Goal: Task Accomplishment & Management: Manage account settings

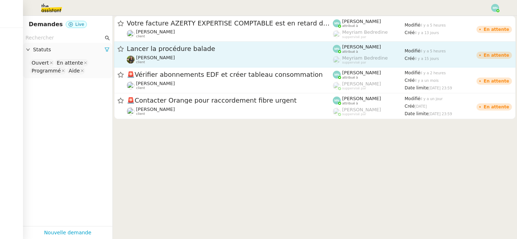
click at [167, 53] on div "Lancer la procédure balade [PERSON_NAME] client" at bounding box center [230, 54] width 206 height 20
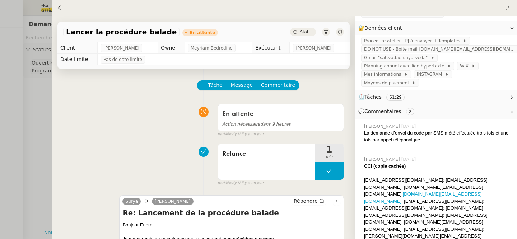
scroll to position [130, 0]
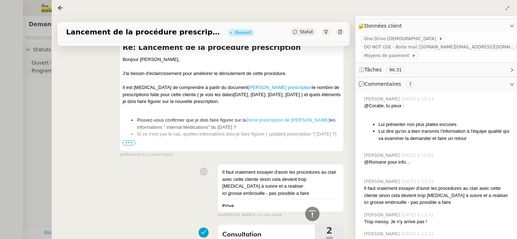
scroll to position [602, 0]
click at [126, 145] on span "•••" at bounding box center [128, 142] width 13 height 5
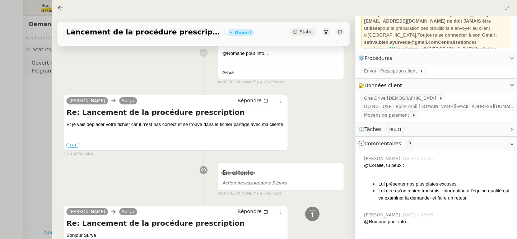
scroll to position [52, 0]
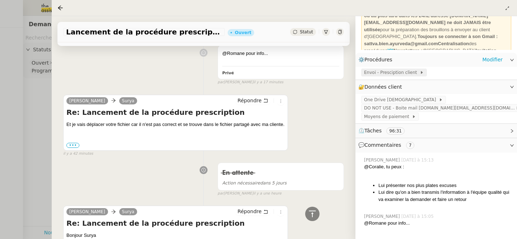
click at [385, 76] on span "Envoi - Presciption client" at bounding box center [392, 72] width 56 height 7
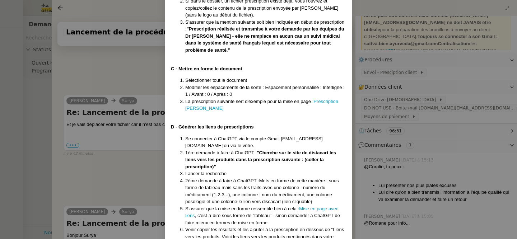
scroll to position [263, 0]
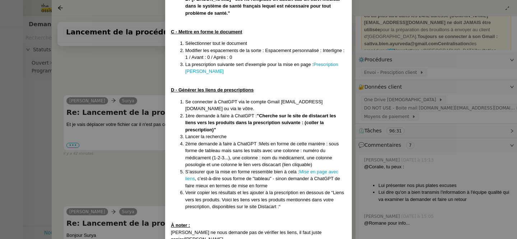
click at [116, 79] on nz-modal-container "Créée le [DATE] MAJ le [DATE] Contexte : La cliente souhaite que nous préparion…" at bounding box center [258, 119] width 517 height 239
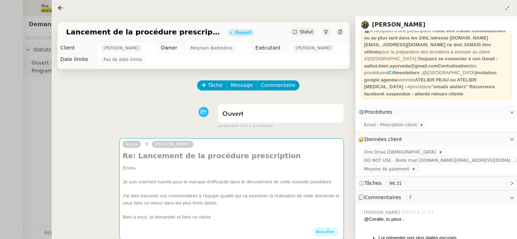
scroll to position [30, 0]
click at [11, 59] on div at bounding box center [258, 119] width 517 height 239
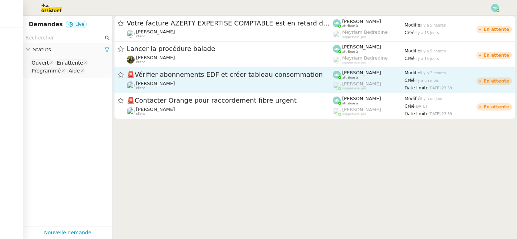
click at [154, 76] on span "🚨 Vérifier abonnements EDF et créer tableau consommation" at bounding box center [230, 74] width 206 height 6
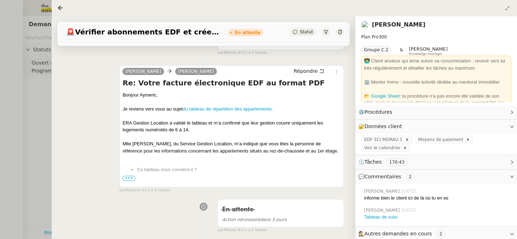
scroll to position [83, 0]
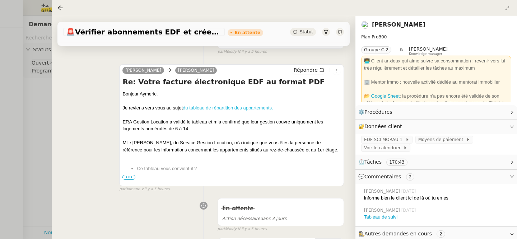
click at [205, 105] on link "du tableau de répartition des appartements." at bounding box center [228, 107] width 90 height 5
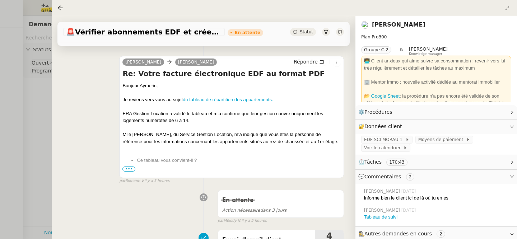
scroll to position [91, 0]
click at [35, 113] on div at bounding box center [258, 119] width 517 height 239
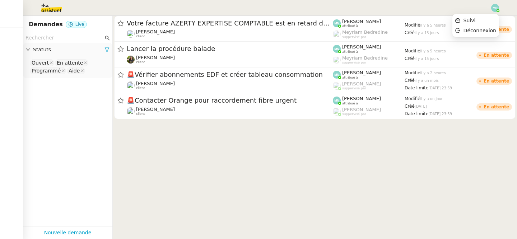
click at [496, 4] on img at bounding box center [495, 8] width 8 height 8
click at [480, 19] on li "Suivi" at bounding box center [475, 20] width 47 height 10
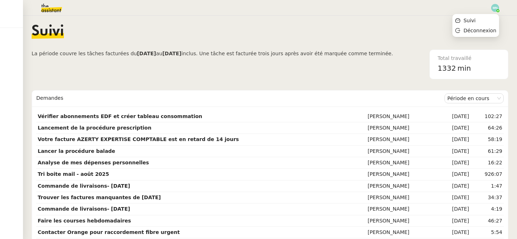
click at [496, 6] on img at bounding box center [495, 8] width 8 height 8
click at [479, 19] on li "Suivi" at bounding box center [475, 20] width 47 height 10
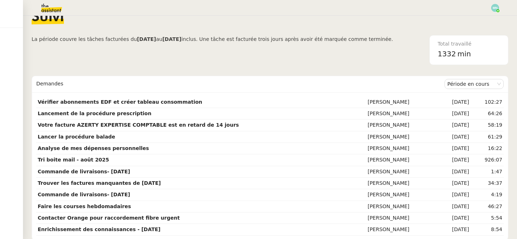
scroll to position [15, 0]
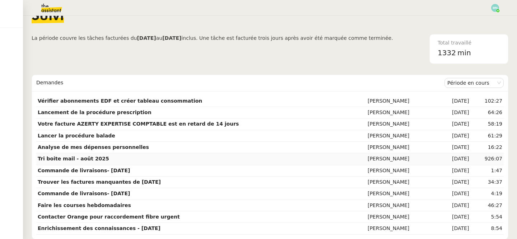
click at [293, 160] on td "Tri boite mail - août 2025" at bounding box center [201, 158] width 330 height 11
click at [247, 156] on td "Tri boite mail - août 2025" at bounding box center [201, 158] width 330 height 11
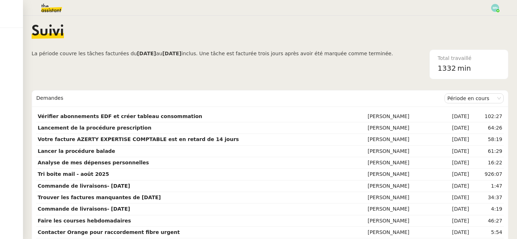
click at [44, 5] on img at bounding box center [46, 8] width 56 height 16
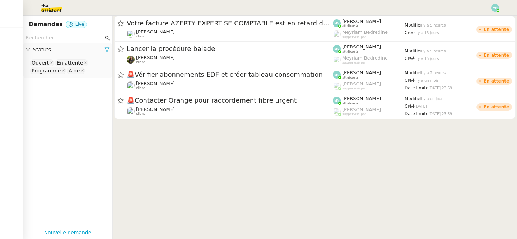
click at [54, 93] on app-tickets-filter "Statuts Ouvert En attente Programmé Aide" at bounding box center [67, 129] width 89 height 193
click at [64, 49] on span "Statuts" at bounding box center [68, 50] width 71 height 8
click at [68, 54] on div "Statuts" at bounding box center [67, 50] width 89 height 14
click at [87, 71] on nz-select-top-control "Ouvert En attente Programmé Aide" at bounding box center [68, 66] width 78 height 17
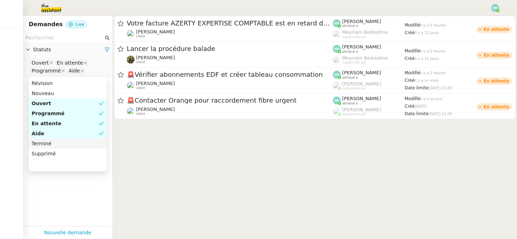
click at [60, 145] on div "Terminé" at bounding box center [68, 143] width 72 height 6
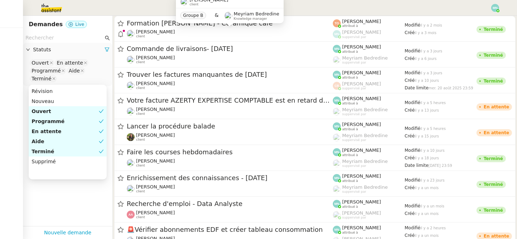
click at [178, 25] on div "[PERSON_NAME] client Groupe B & Meyriam Bedredine Knowledge manager" at bounding box center [230, 12] width 108 height 34
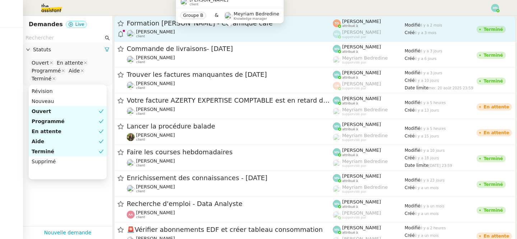
click at [158, 33] on span "[PERSON_NAME]" at bounding box center [155, 31] width 39 height 5
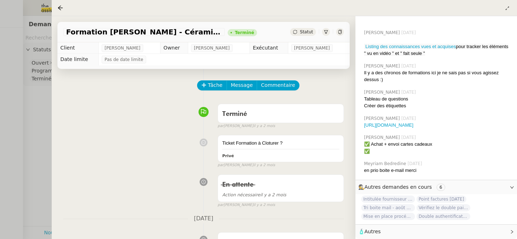
scroll to position [586, 0]
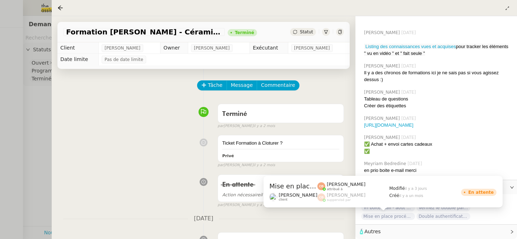
click at [401, 209] on div "Mise en place procédure - relevés bancaires mensuels [PERSON_NAME] client [PERS…" at bounding box center [382, 194] width 239 height 37
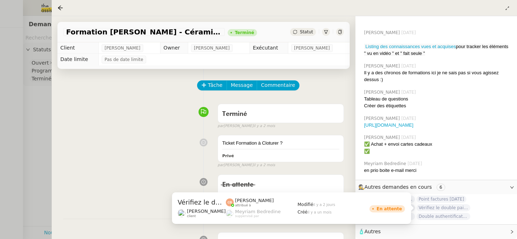
click at [411, 207] on div "Vérifiez le double paiement de la facture [PERSON_NAME] client [PERSON_NAME] at…" at bounding box center [294, 208] width 244 height 32
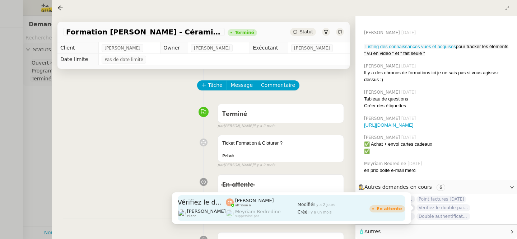
click at [401, 208] on app-ticket-state-label "En attente" at bounding box center [387, 208] width 36 height 9
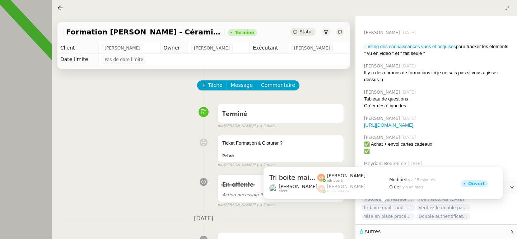
click at [398, 209] on span "Tri boite mail - août 2025" at bounding box center [388, 207] width 54 height 7
click at [383, 205] on span "Tri boite mail - août 2025" at bounding box center [388, 207] width 54 height 7
click at [374, 206] on span "Tri boite mail - août 2025" at bounding box center [388, 207] width 54 height 7
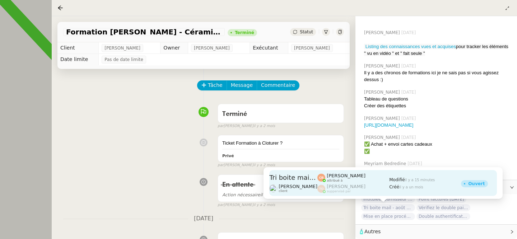
click at [302, 176] on span "Tri boite mail - août 2025" at bounding box center [293, 177] width 48 height 6
click at [335, 183] on div "[PERSON_NAME] attribué à [PERSON_NAME] suppervisé par" at bounding box center [353, 183] width 72 height 26
click at [400, 190] on div "Modifié il y a 15 minutes Créé [DATE]" at bounding box center [425, 183] width 72 height 26
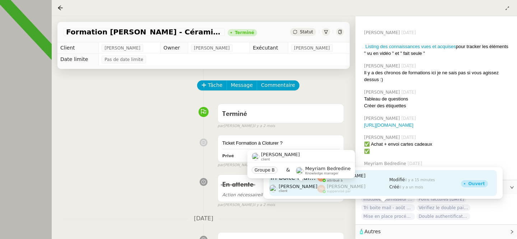
click at [274, 184] on img at bounding box center [273, 188] width 8 height 8
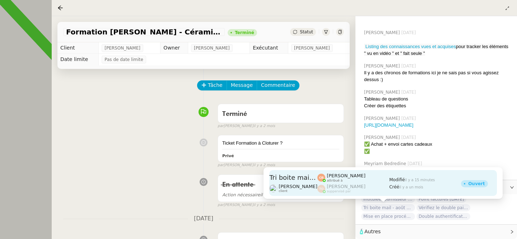
click at [327, 195] on div "[PERSON_NAME] attribué à [PERSON_NAME] suppervisé par" at bounding box center [353, 183] width 72 height 26
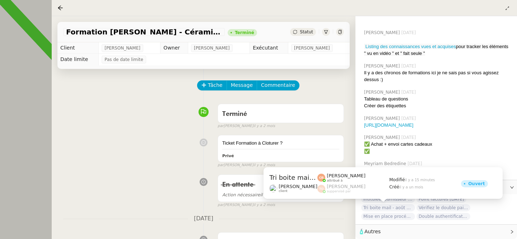
click at [406, 207] on span "Tri boite mail - août 2025" at bounding box center [388, 207] width 54 height 7
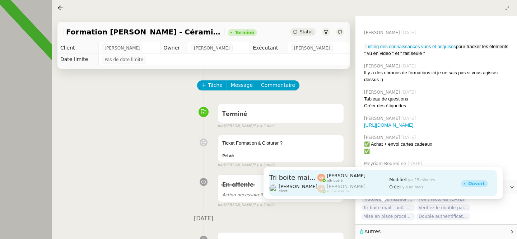
click at [317, 175] on span "Tri boite mail - août 2025" at bounding box center [293, 177] width 48 height 6
click at [304, 177] on span "Tri boite mail - août 2025" at bounding box center [293, 177] width 48 height 6
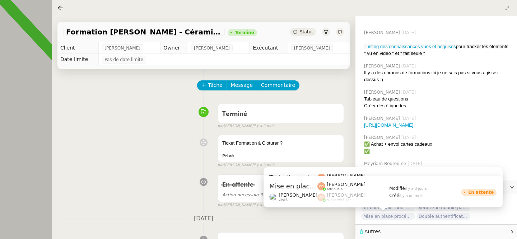
click at [394, 218] on span "Mise en place procédure - relevés bancaires mensuels" at bounding box center [388, 216] width 54 height 7
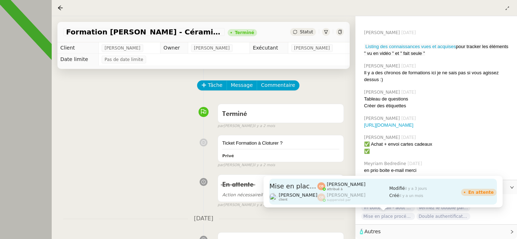
click at [317, 188] on span "Mise en place procédure - relevés bancaires mensuels" at bounding box center [293, 186] width 48 height 6
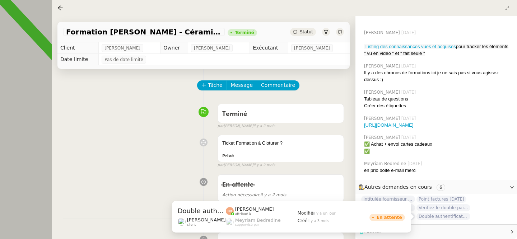
click at [435, 218] on span "Double authentification SG" at bounding box center [443, 216] width 54 height 7
click at [426, 201] on span "Point factures [DATE]" at bounding box center [441, 198] width 50 height 7
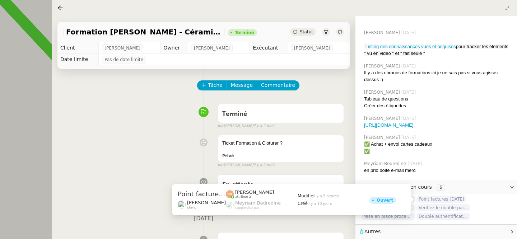
click at [439, 201] on span "Point factures [DATE]" at bounding box center [441, 198] width 50 height 7
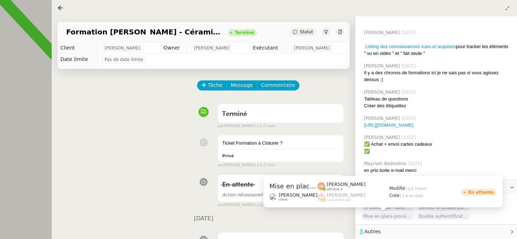
click at [409, 210] on div "Mise en place procédure - relevés bancaires mensuels [PERSON_NAME] client [PERS…" at bounding box center [382, 194] width 239 height 37
click at [397, 207] on div "Mise en place procédure - relevés bancaires mensuels [PERSON_NAME] client [PERS…" at bounding box center [382, 192] width 239 height 32
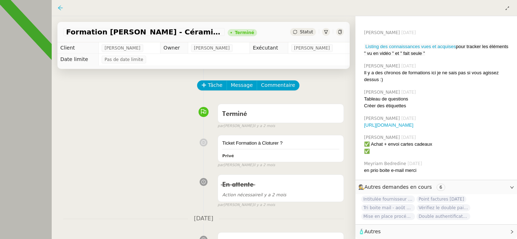
click at [62, 6] on icon at bounding box center [60, 8] width 6 height 6
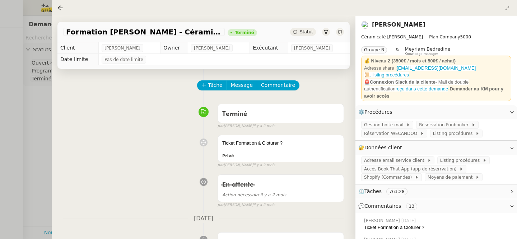
click at [37, 17] on div at bounding box center [258, 119] width 517 height 239
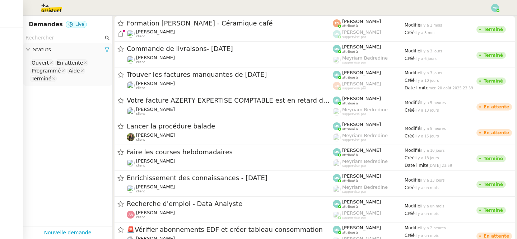
click at [46, 9] on img at bounding box center [46, 8] width 56 height 16
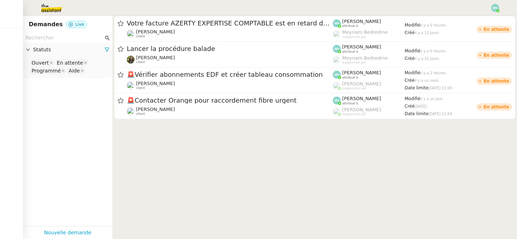
click at [45, 7] on img at bounding box center [46, 8] width 56 height 16
click at [498, 9] on img at bounding box center [495, 8] width 8 height 8
click at [485, 19] on li "Suivi" at bounding box center [475, 20] width 47 height 10
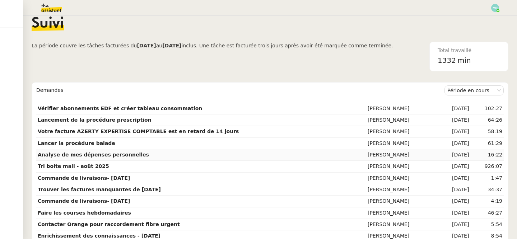
scroll to position [15, 0]
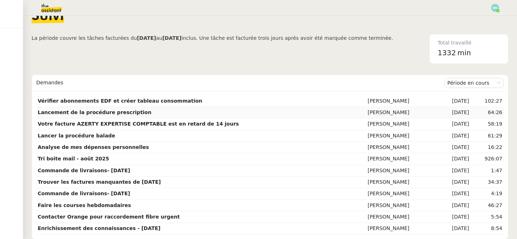
click at [115, 112] on strong "Lancement de la procédure prescription" at bounding box center [95, 112] width 114 height 6
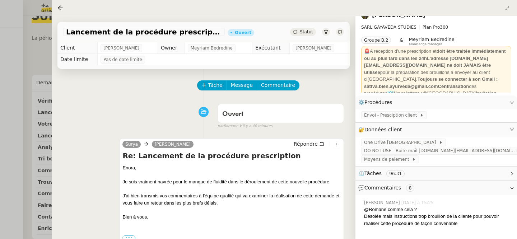
click at [64, 8] on div at bounding box center [61, 8] width 9 height 9
click at [59, 6] on icon at bounding box center [60, 8] width 6 height 6
